Goal: Task Accomplishment & Management: Manage account settings

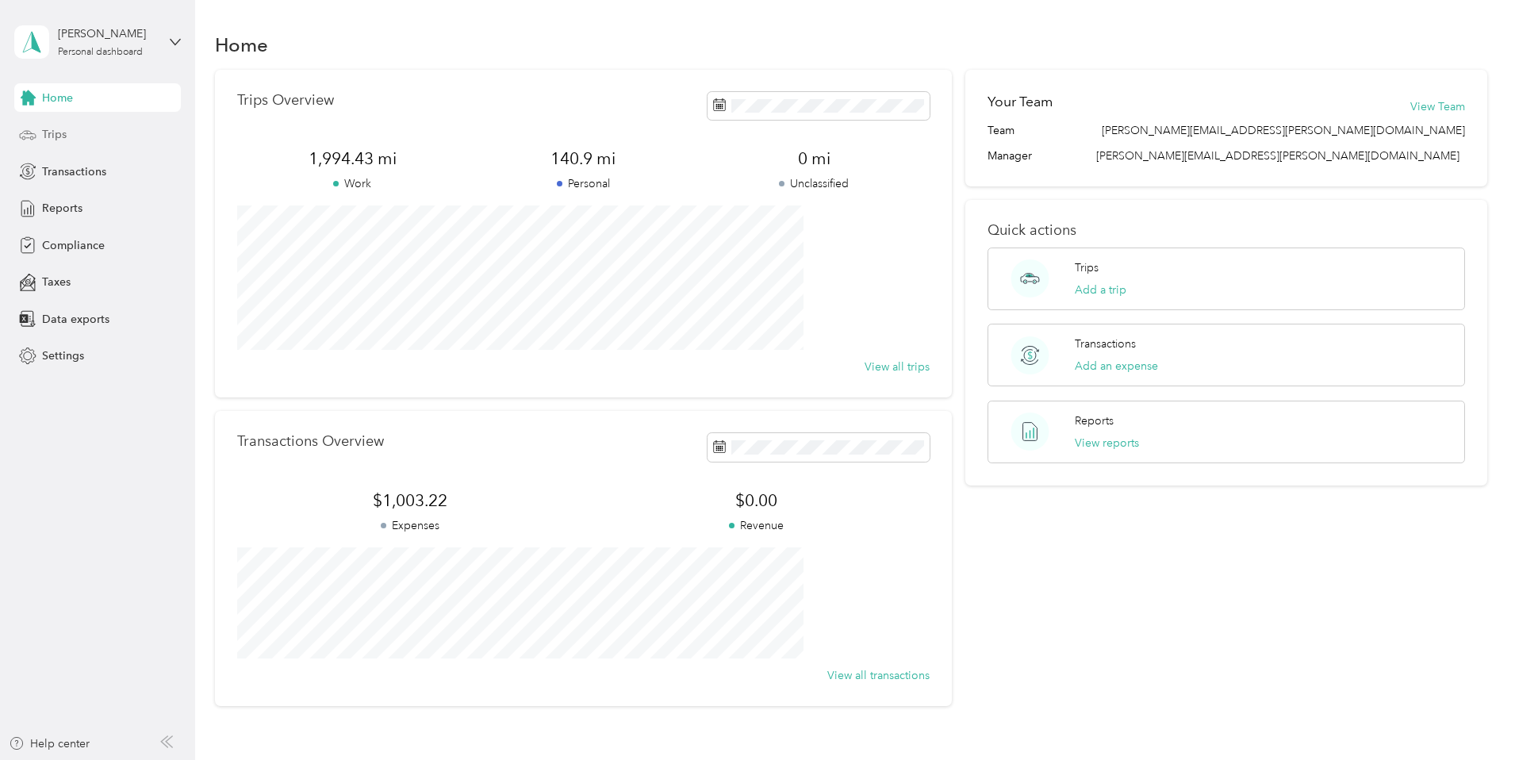
click at [62, 131] on span "Trips" at bounding box center [54, 134] width 25 height 17
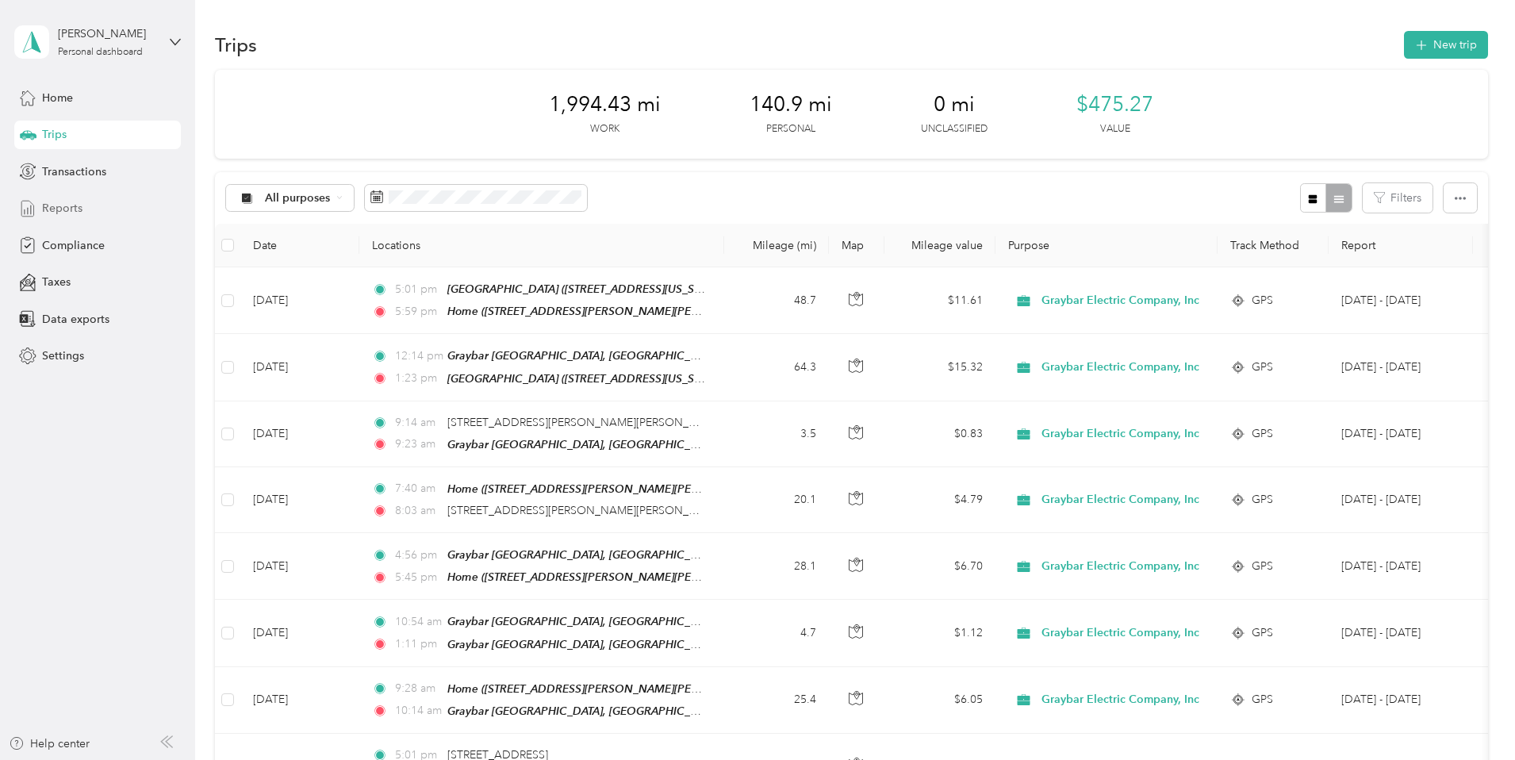
click at [79, 202] on span "Reports" at bounding box center [62, 208] width 40 height 17
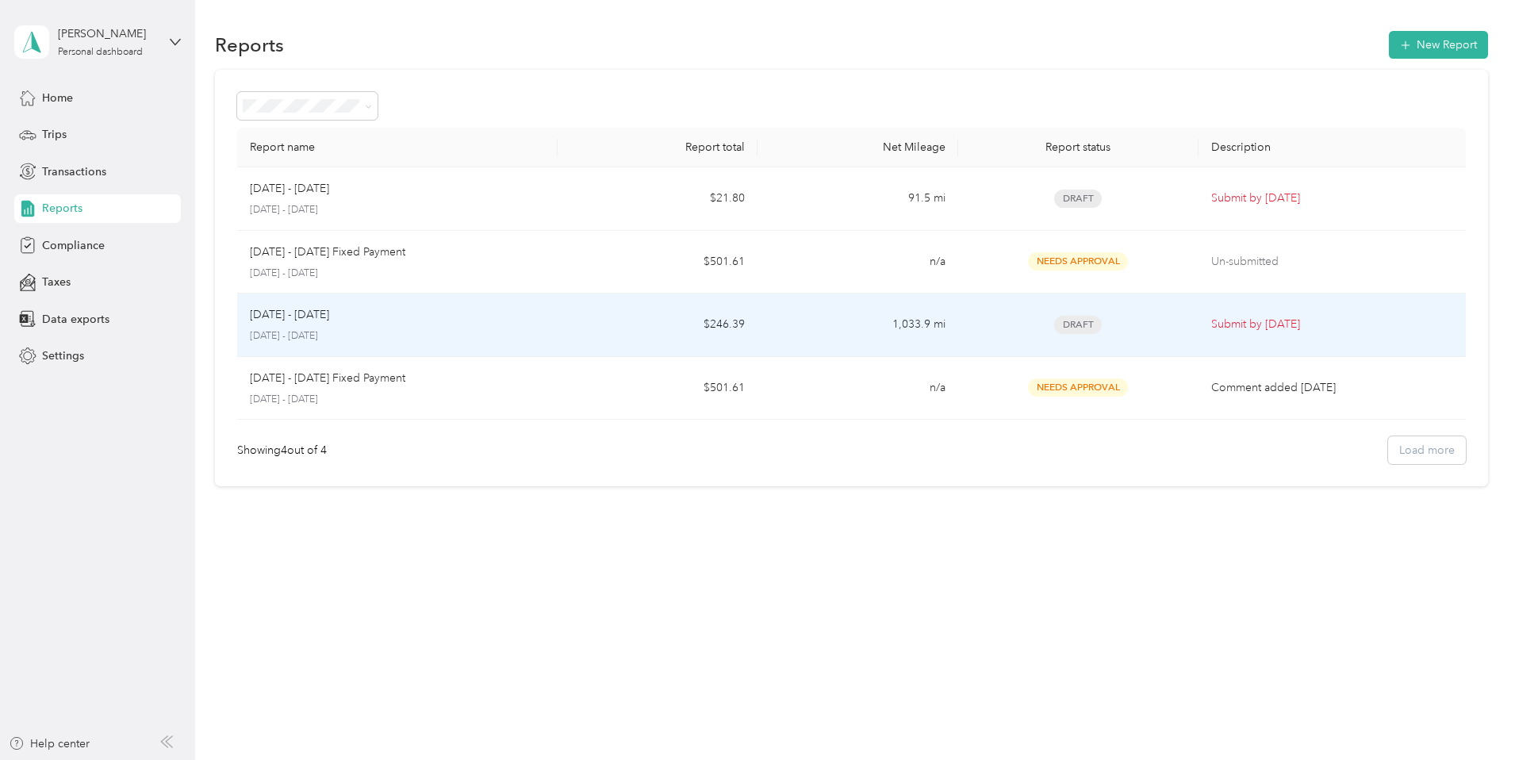
click at [1105, 321] on div "Draft" at bounding box center [1078, 325] width 215 height 18
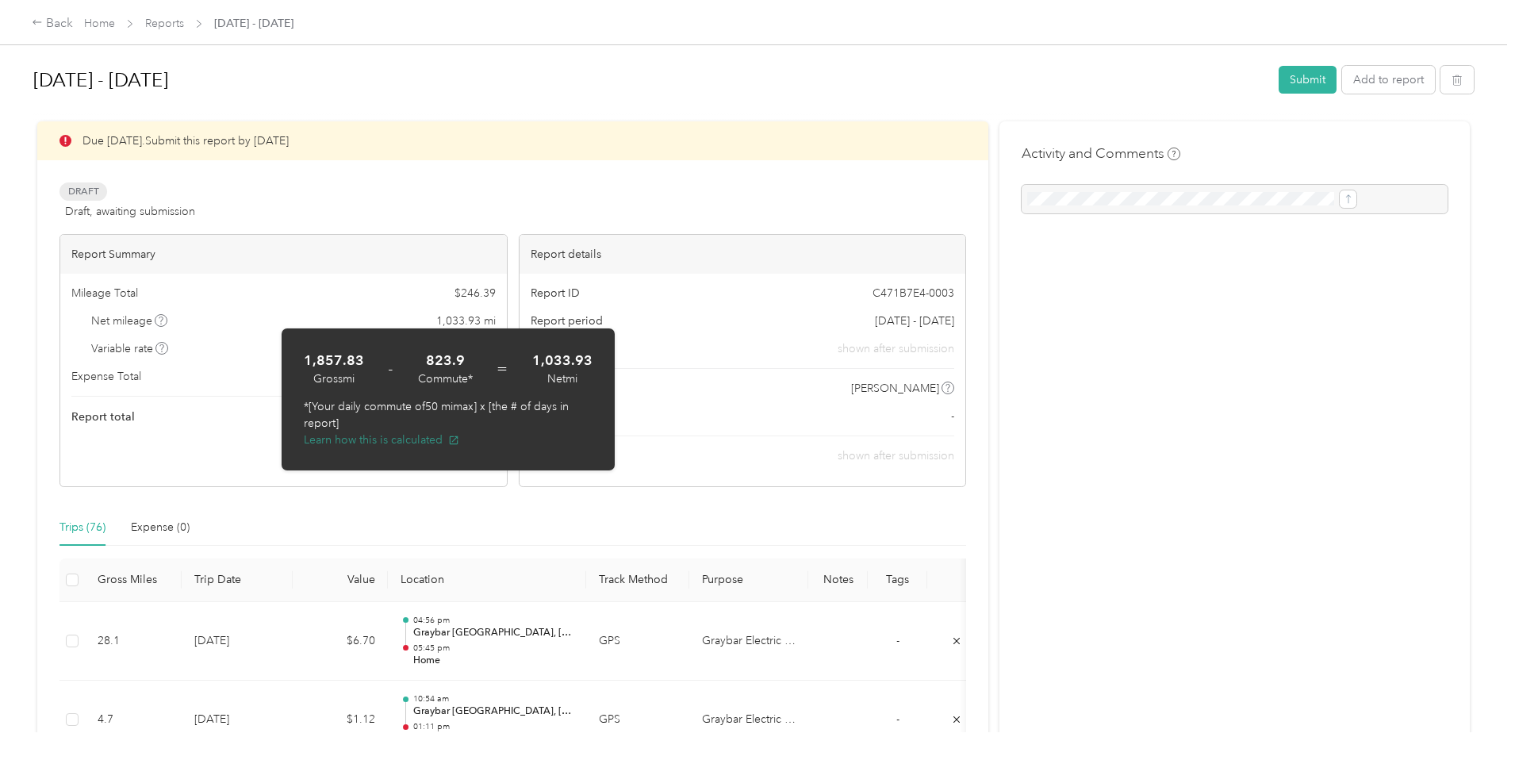
click at [415, 439] on button "Learn how this is calculated" at bounding box center [381, 440] width 155 height 17
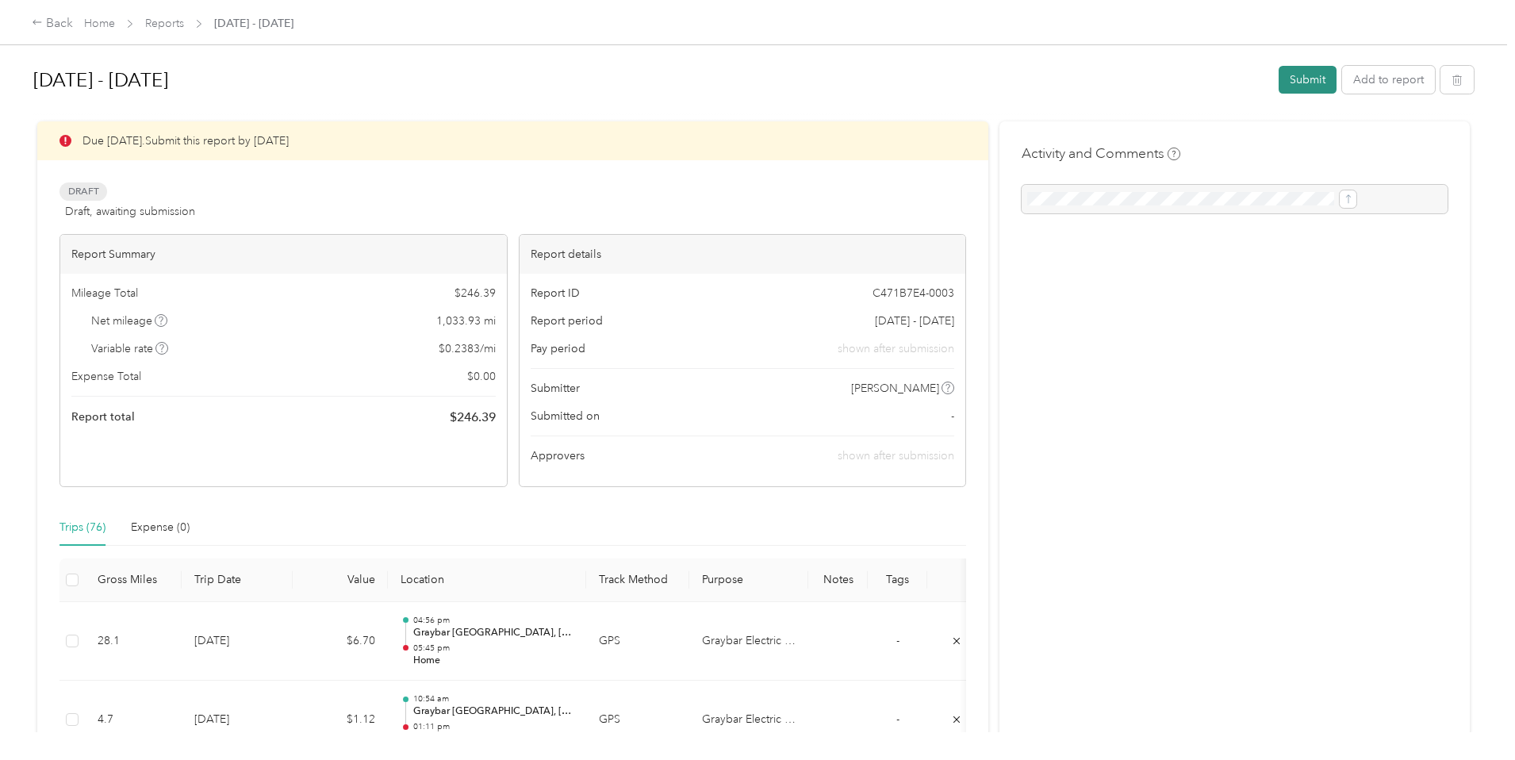
click at [1279, 77] on button "Submit" at bounding box center [1308, 80] width 58 height 28
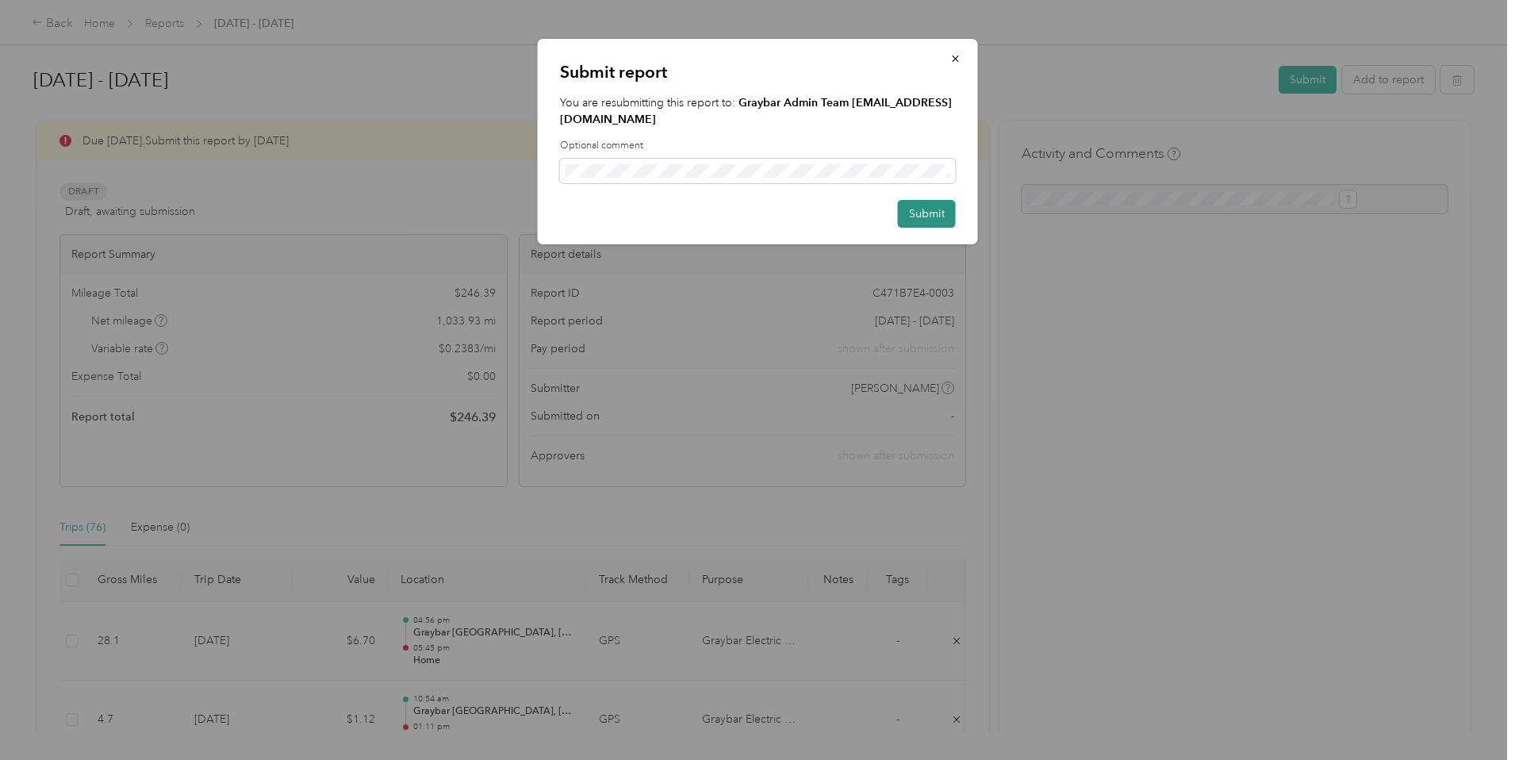
click at [907, 200] on button "Submit" at bounding box center [927, 214] width 58 height 28
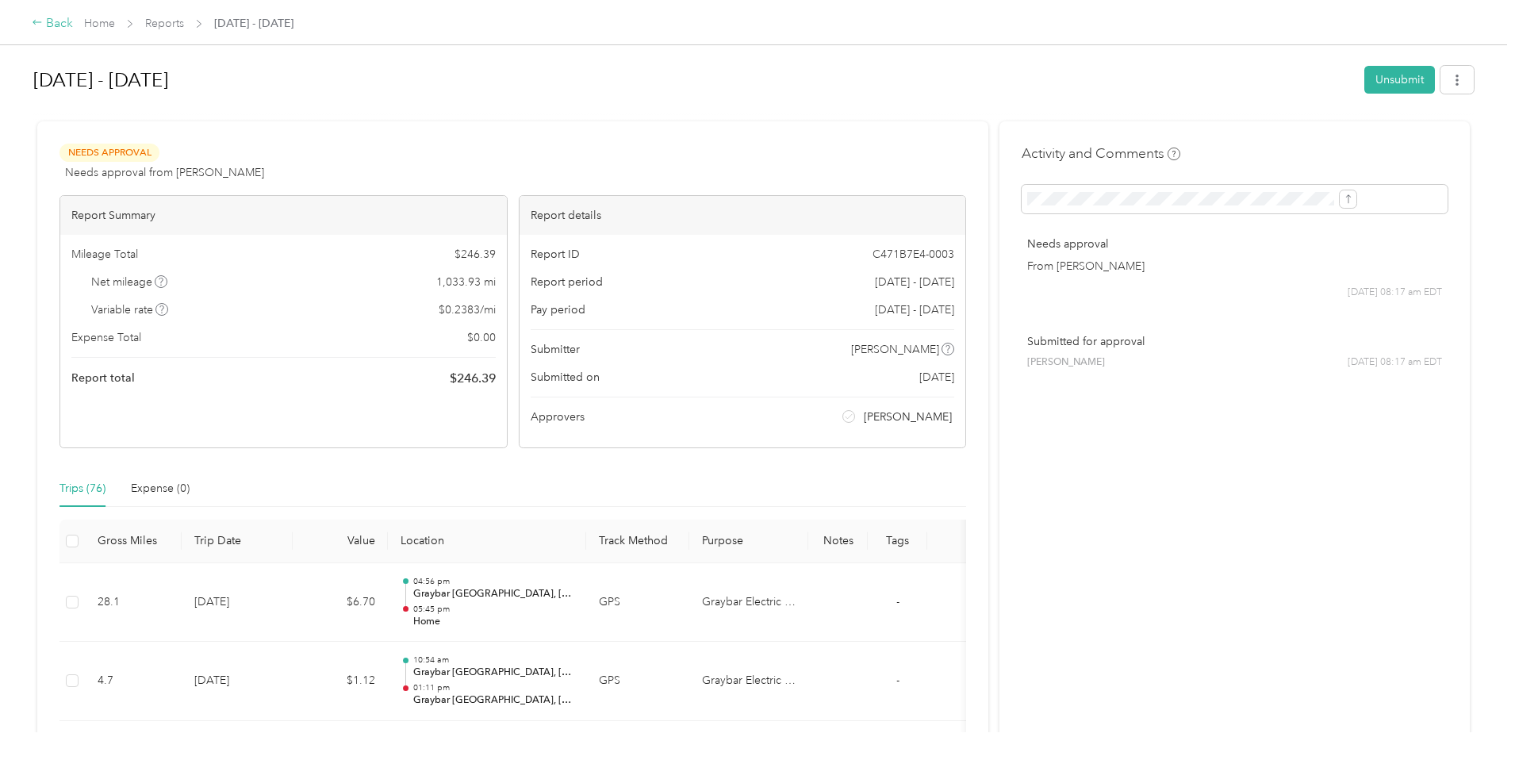
click at [73, 28] on div "Back" at bounding box center [52, 23] width 41 height 19
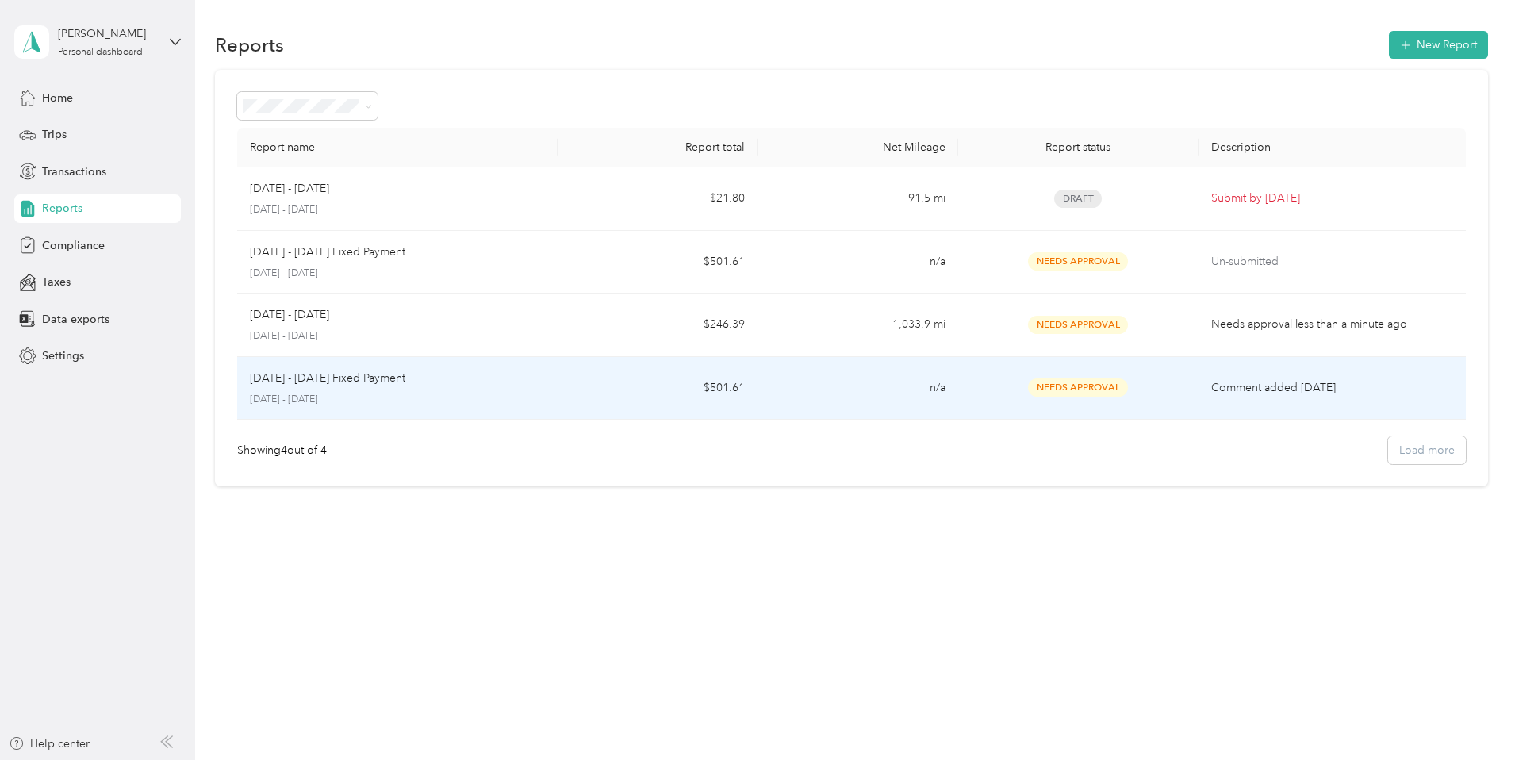
click at [1117, 394] on div "Needs Approval" at bounding box center [1078, 387] width 215 height 18
